Goal: Task Accomplishment & Management: Use online tool/utility

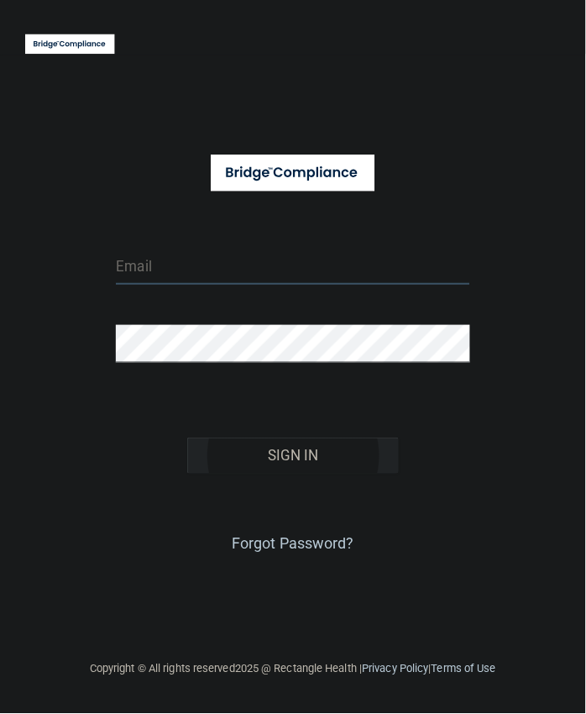
type input "[EMAIL_ADDRESS][DOMAIN_NAME]"
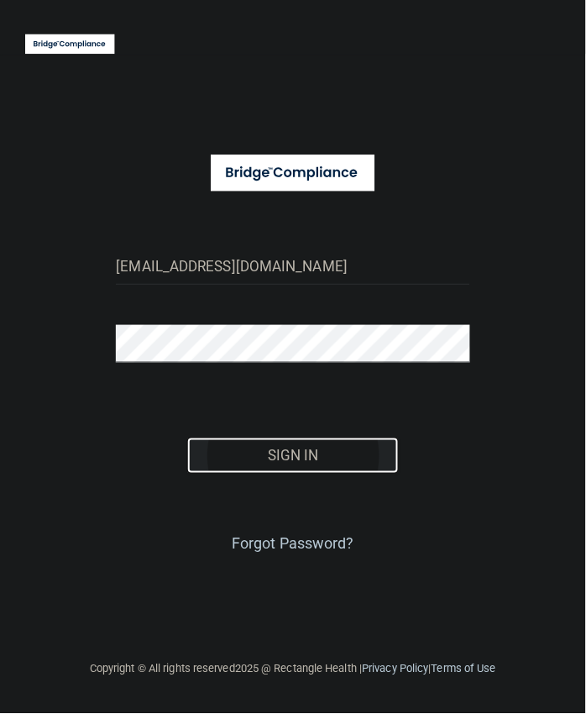
click at [292, 460] on button "Sign In" at bounding box center [293, 455] width 212 height 37
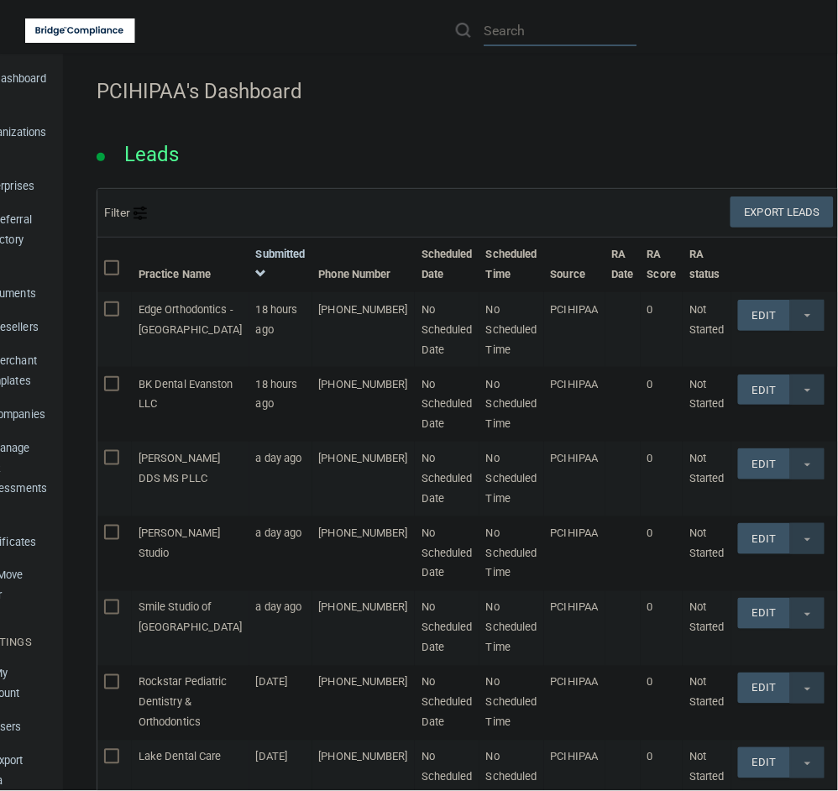
click at [533, 36] on input "text" at bounding box center [561, 30] width 154 height 31
click at [532, 34] on input "text" at bounding box center [561, 30] width 154 height 31
paste input "Prestige Dentistry - Trinity"
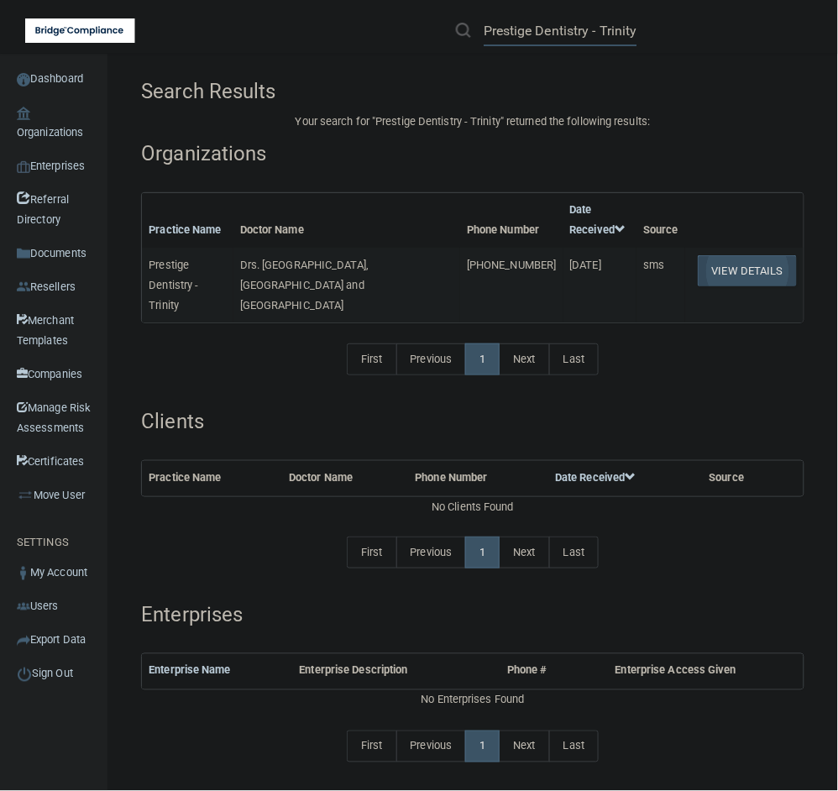
type input "Prestige Dentistry - Trinity"
click at [585, 267] on button "View Details" at bounding box center [747, 270] width 99 height 31
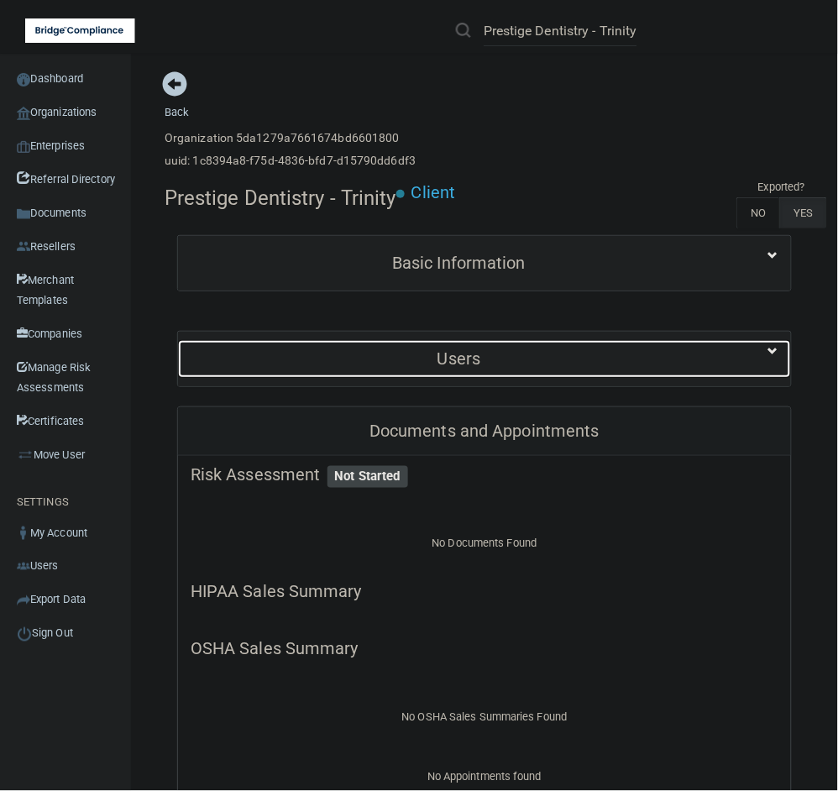
click at [516, 366] on h5 "Users" at bounding box center [459, 358] width 537 height 18
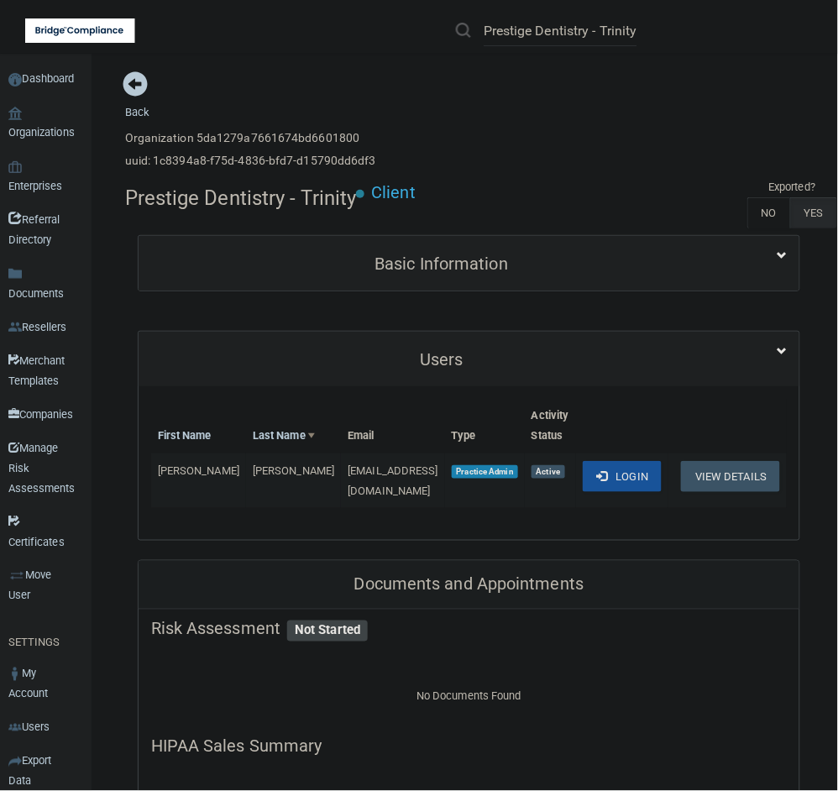
click at [530, 337] on div "Users" at bounding box center [470, 359] width 662 height 55
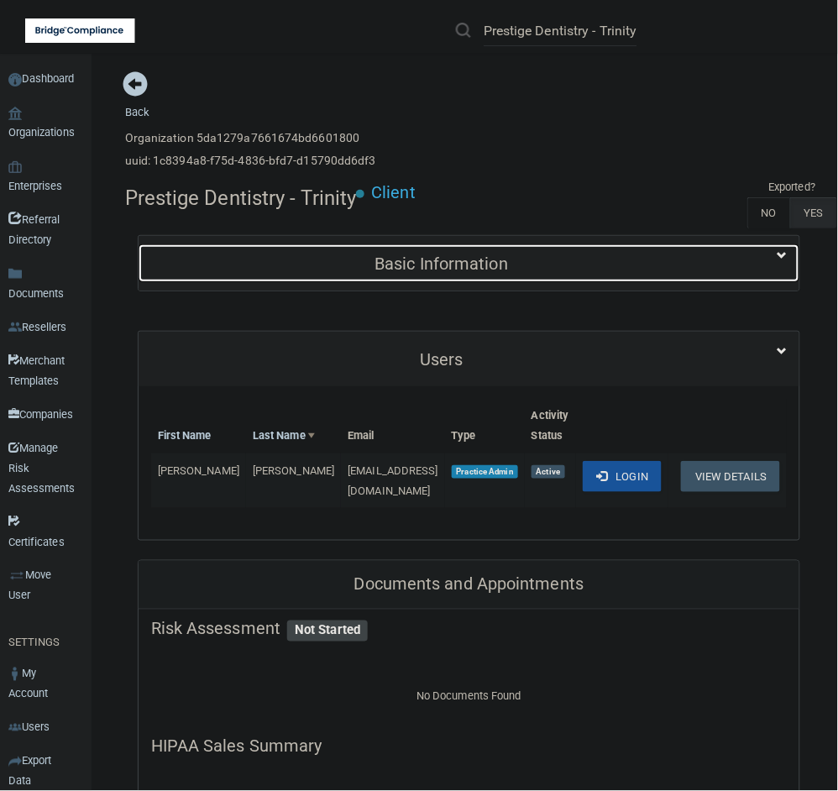
click at [585, 257] on h5 "Basic Information" at bounding box center [441, 263] width 581 height 18
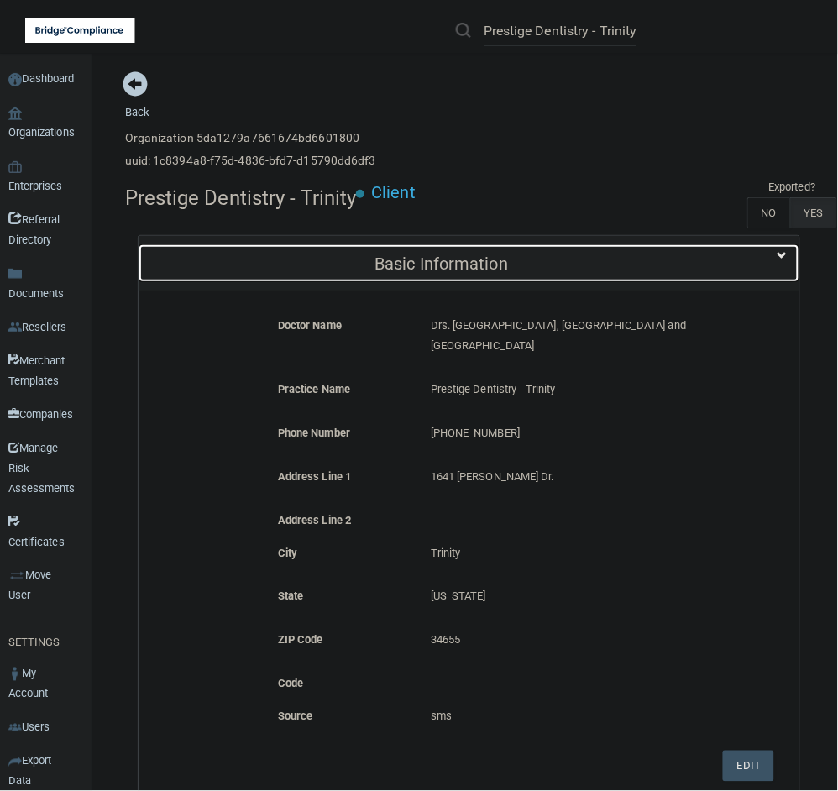
click at [585, 257] on h5 "Basic Information" at bounding box center [441, 263] width 581 height 18
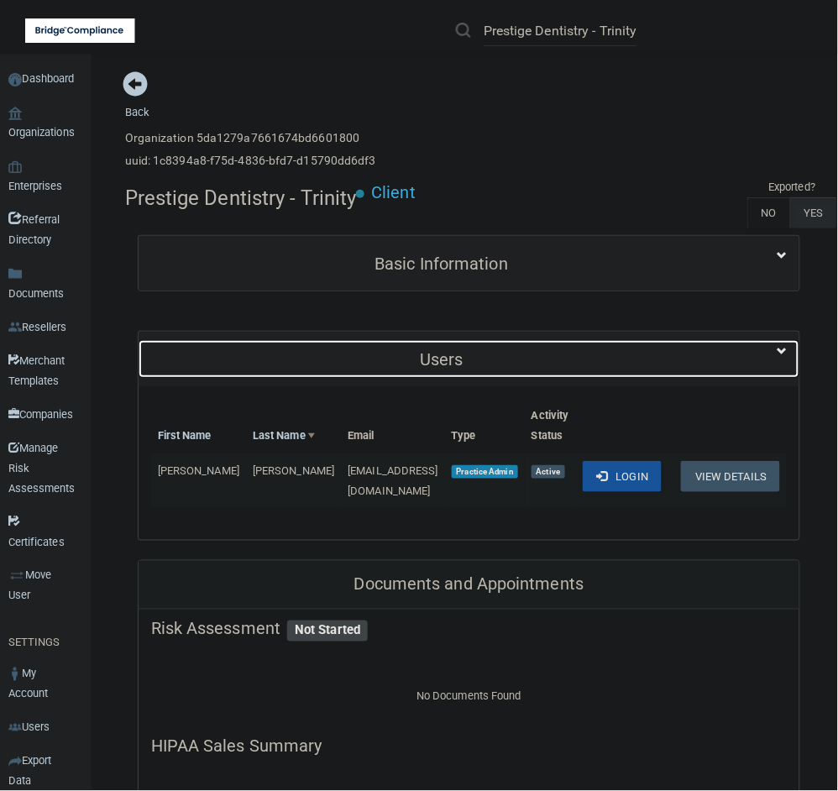
click at [585, 346] on span at bounding box center [782, 351] width 10 height 20
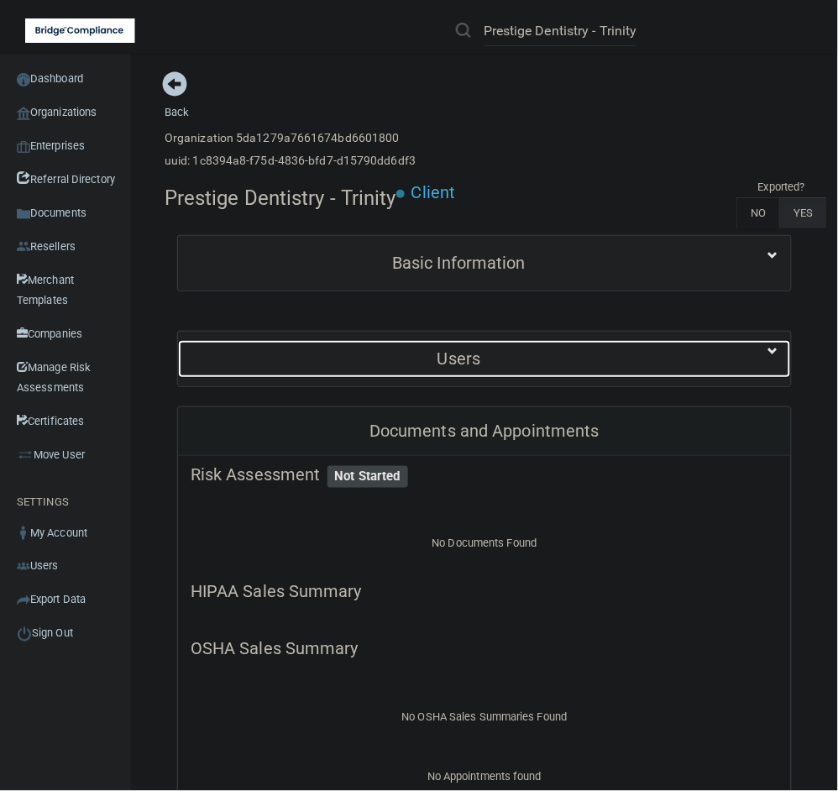
click at [585, 346] on span at bounding box center [773, 351] width 10 height 20
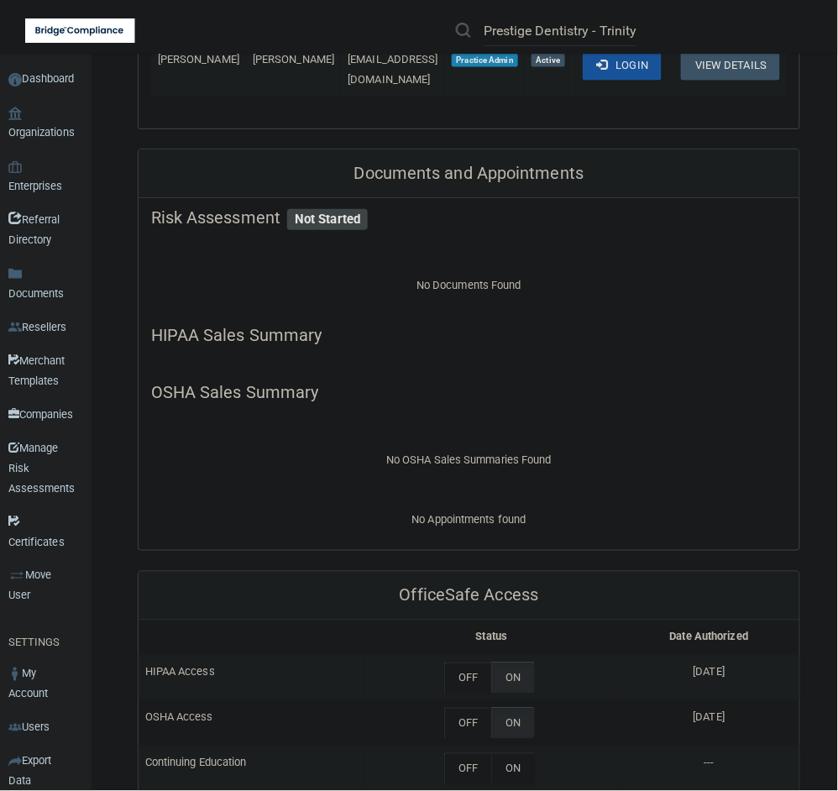
scroll to position [420, 0]
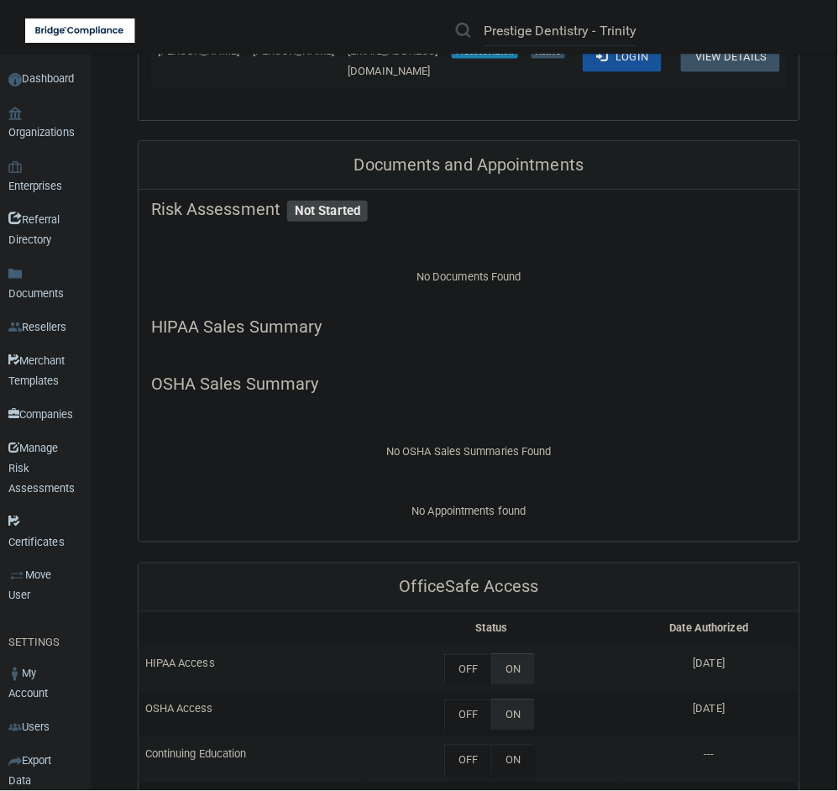
click at [460, 501] on div "No Appointments found" at bounding box center [470, 521] width 662 height 40
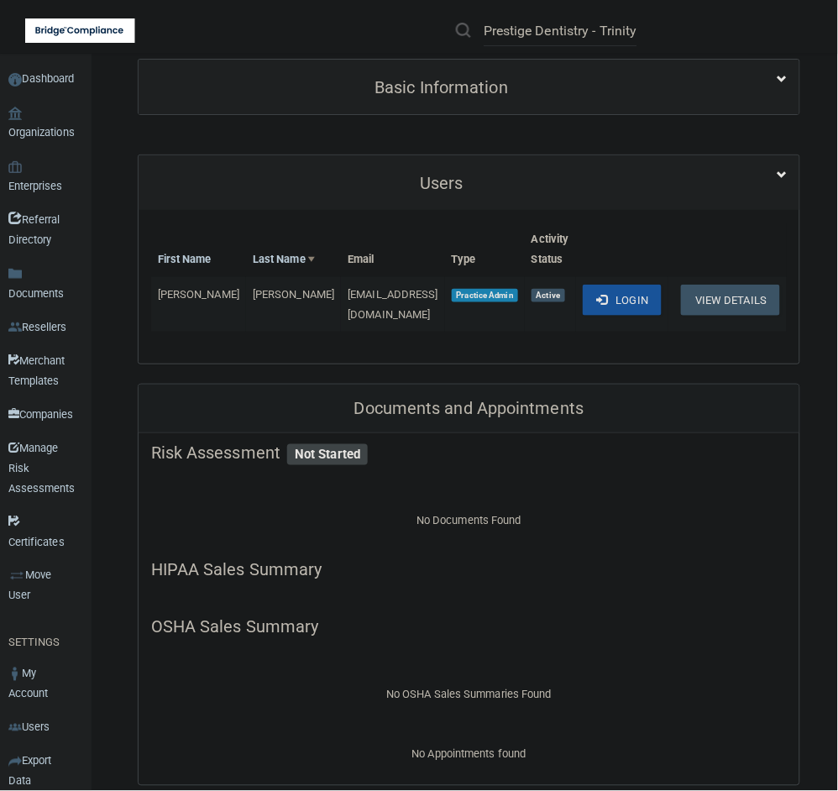
scroll to position [169, 0]
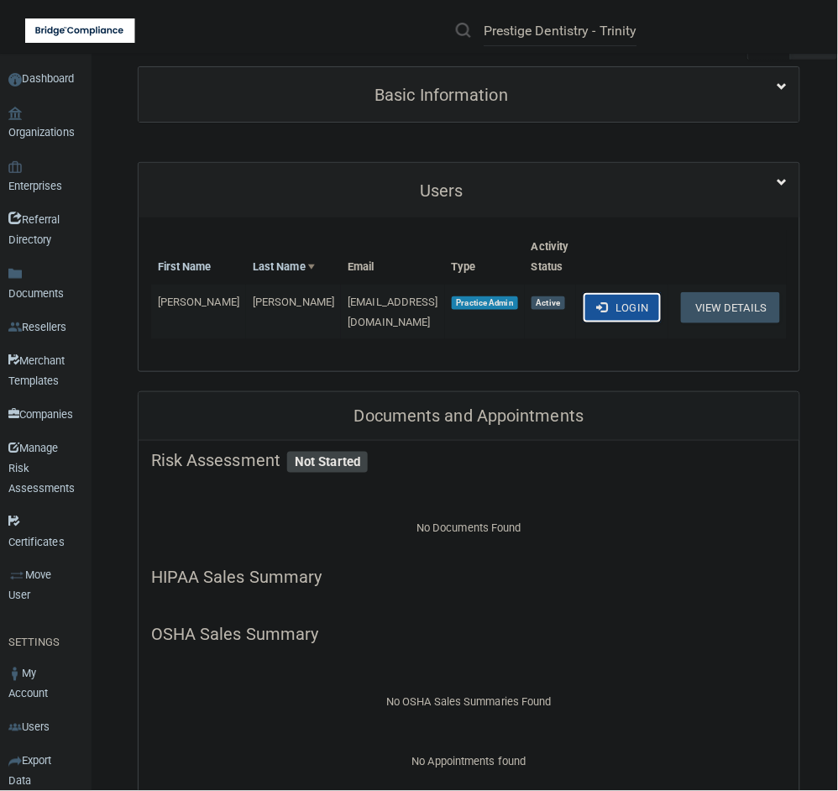
click at [585, 312] on button "Login" at bounding box center [623, 307] width 80 height 31
